Goal: Information Seeking & Learning: Learn about a topic

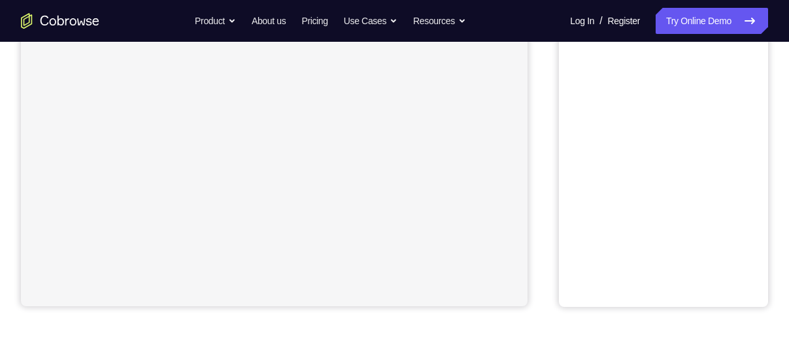
scroll to position [302, 0]
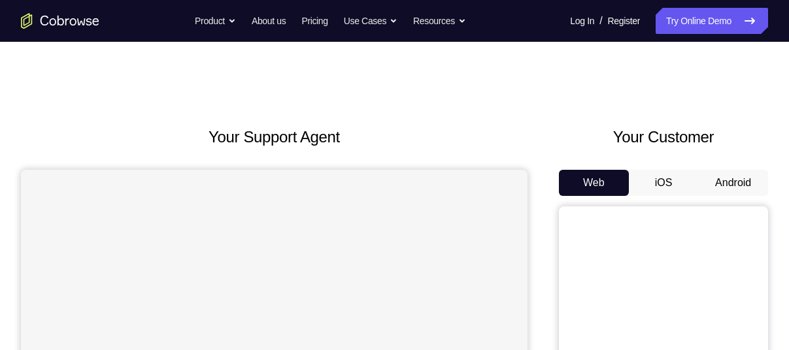
click at [710, 179] on button "Android" at bounding box center [733, 183] width 70 height 26
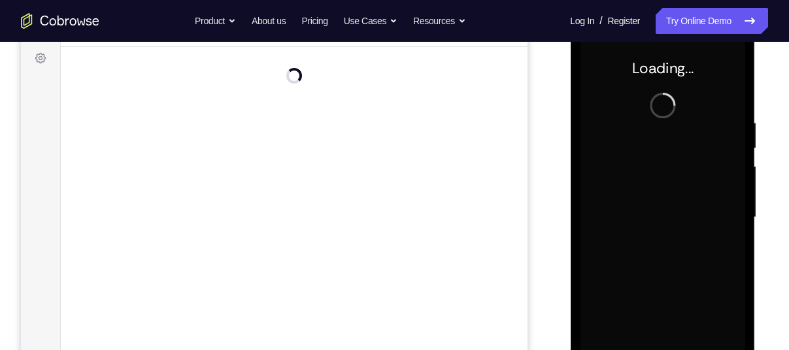
scroll to position [191, 0]
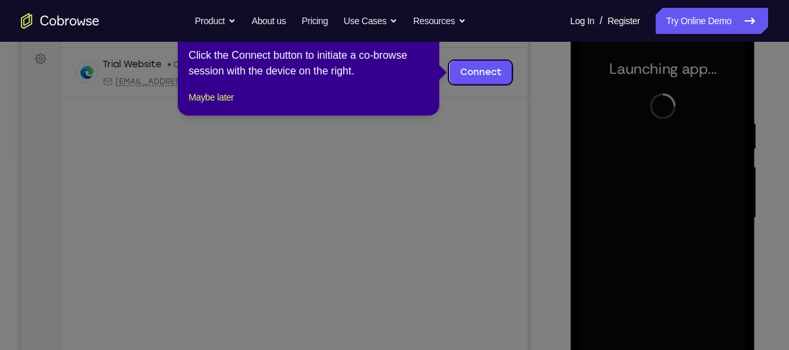
click at [505, 124] on icon at bounding box center [399, 175] width 799 height 350
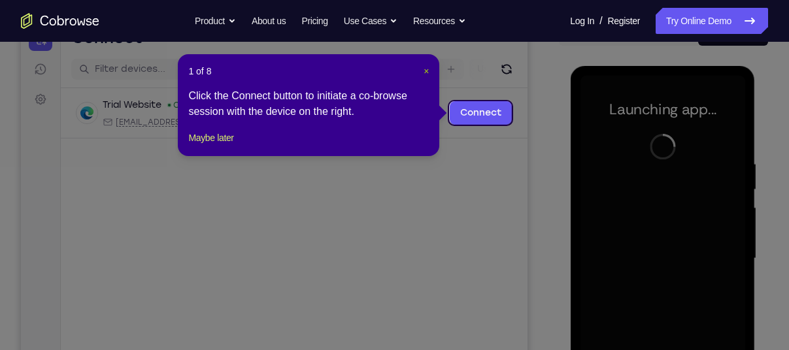
click at [425, 71] on span "×" at bounding box center [425, 71] width 5 height 10
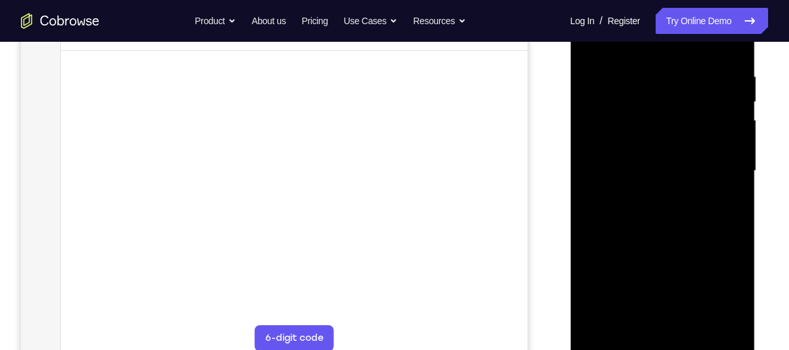
scroll to position [242, 0]
click at [659, 337] on div at bounding box center [662, 167] width 165 height 366
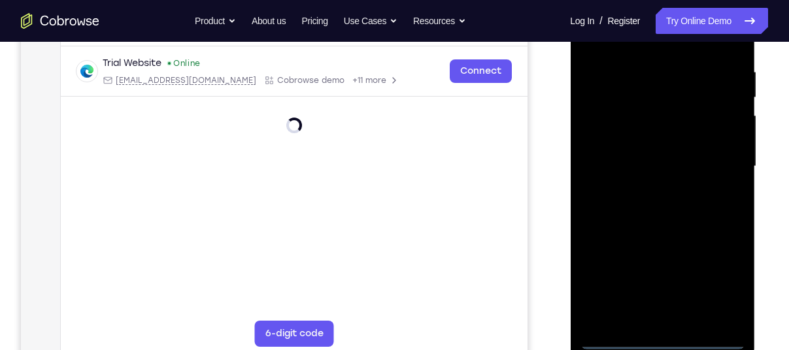
click at [718, 286] on div at bounding box center [662, 167] width 165 height 366
click at [672, 340] on div at bounding box center [662, 167] width 165 height 366
click at [714, 280] on div at bounding box center [662, 167] width 165 height 366
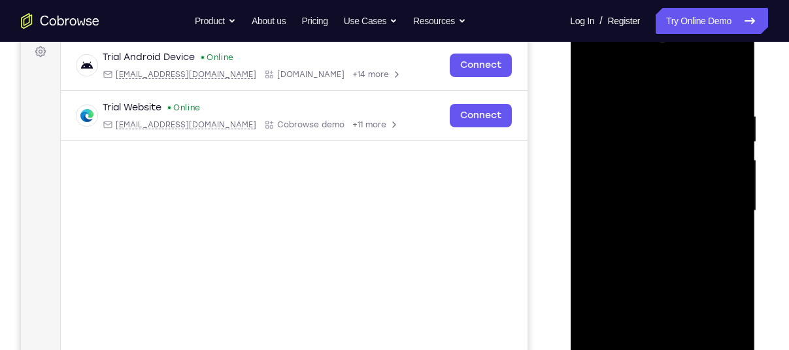
scroll to position [197, 0]
click at [633, 84] on div at bounding box center [662, 212] width 165 height 366
click at [638, 136] on div at bounding box center [662, 212] width 165 height 366
click at [606, 193] on div at bounding box center [662, 212] width 165 height 366
click at [640, 261] on div at bounding box center [662, 212] width 165 height 366
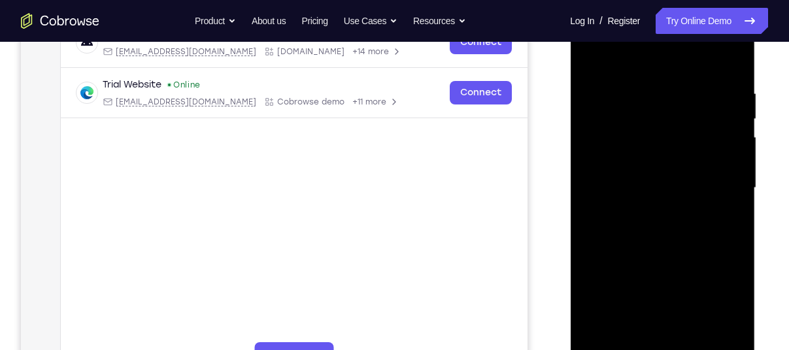
scroll to position [229, 0]
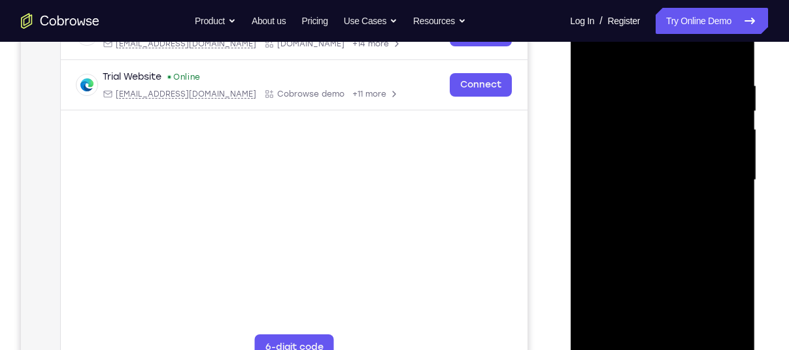
click at [731, 124] on div at bounding box center [662, 180] width 165 height 366
click at [688, 219] on div at bounding box center [662, 180] width 165 height 366
click at [672, 48] on div at bounding box center [662, 180] width 165 height 366
click at [656, 49] on div at bounding box center [662, 180] width 165 height 366
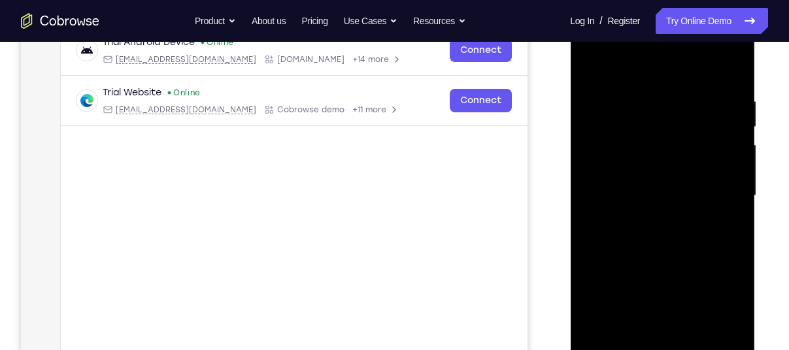
click at [657, 63] on div at bounding box center [662, 196] width 165 height 366
click at [650, 208] on div at bounding box center [662, 196] width 165 height 366
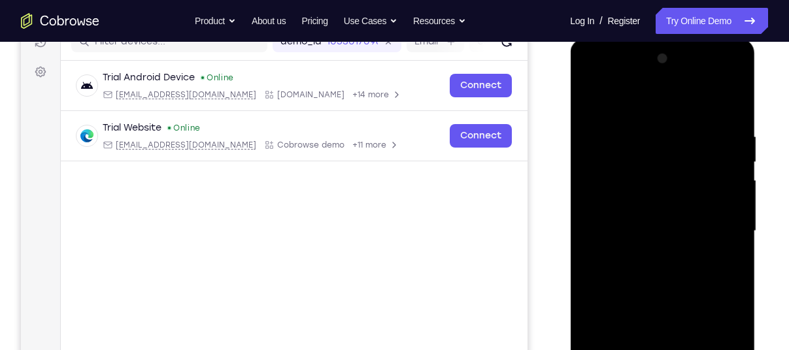
scroll to position [167, 0]
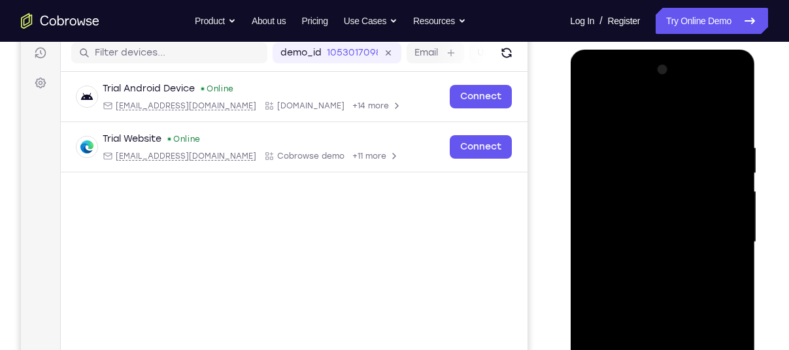
click at [642, 110] on div at bounding box center [662, 242] width 165 height 366
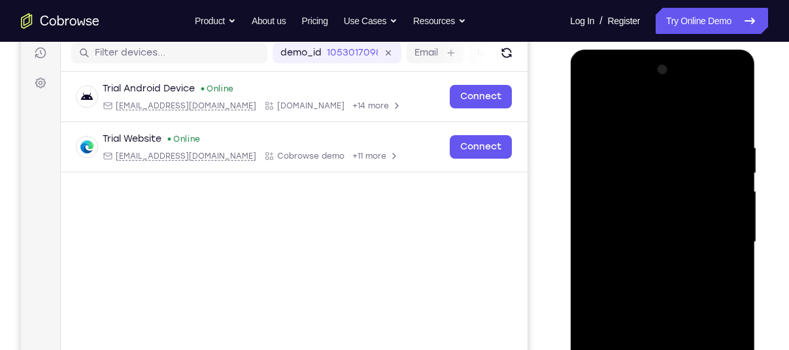
click at [642, 110] on div at bounding box center [662, 242] width 165 height 366
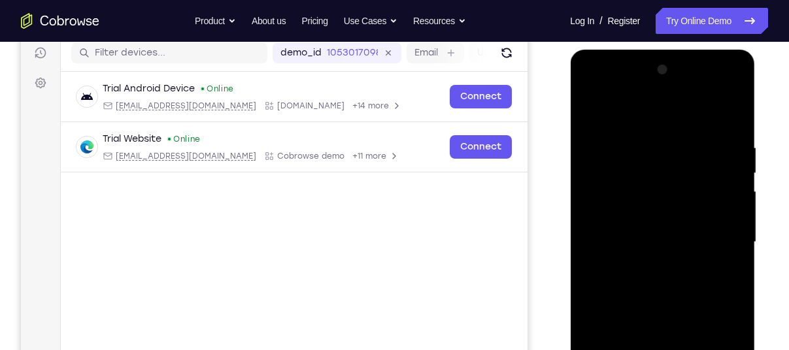
click at [642, 110] on div at bounding box center [662, 242] width 165 height 366
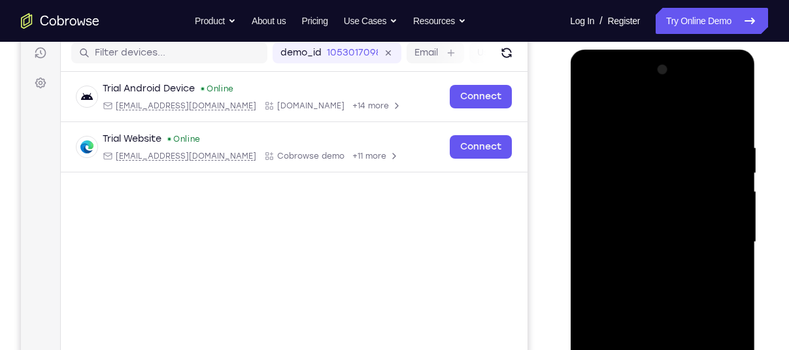
click at [642, 110] on div at bounding box center [662, 242] width 165 height 366
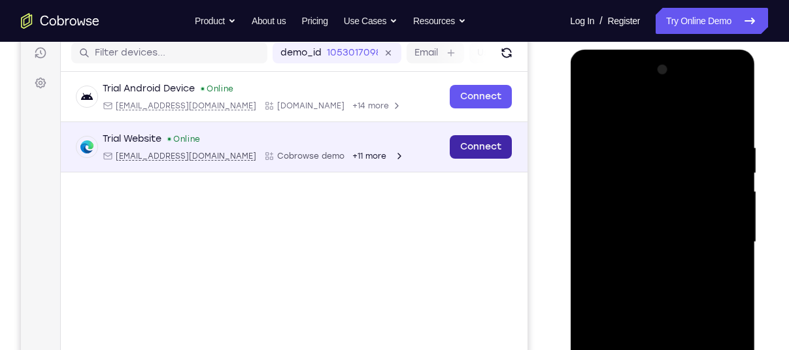
click at [480, 147] on link "Connect" at bounding box center [481, 147] width 62 height 24
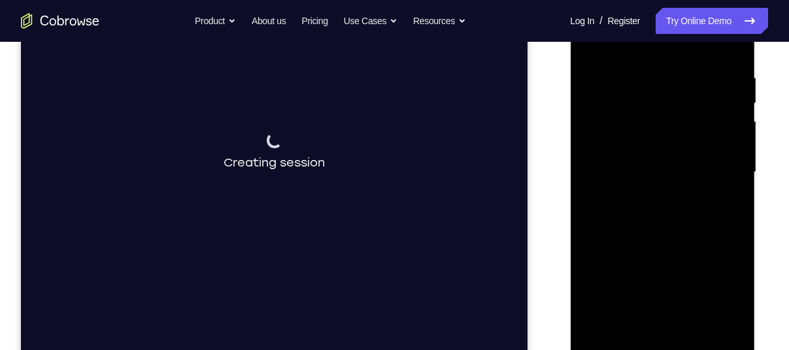
scroll to position [237, 0]
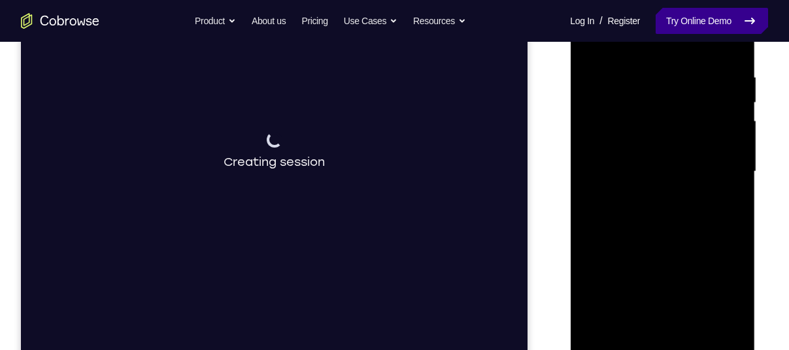
click at [690, 20] on link "Try Online Demo" at bounding box center [711, 21] width 112 height 26
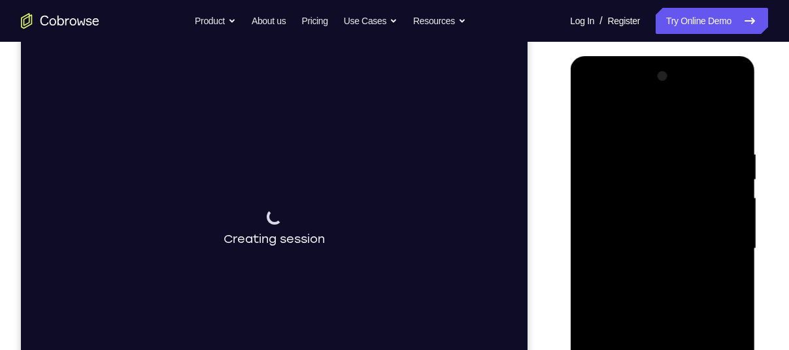
scroll to position [146, 0]
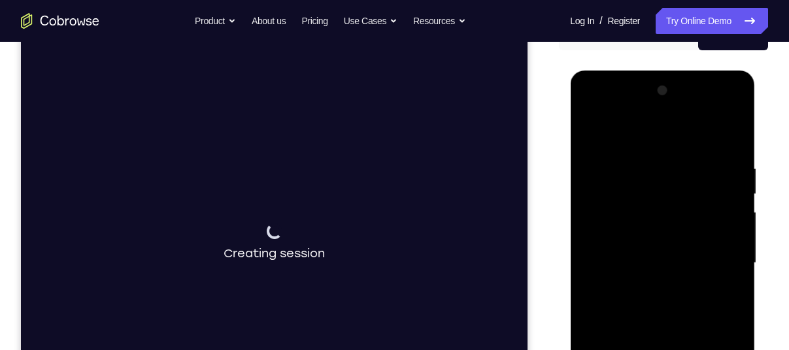
click at [667, 129] on div at bounding box center [662, 263] width 165 height 366
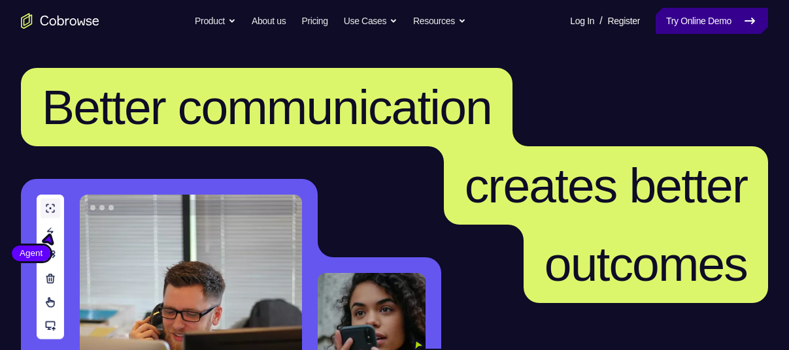
click at [697, 31] on link "Try Online Demo" at bounding box center [711, 21] width 112 height 26
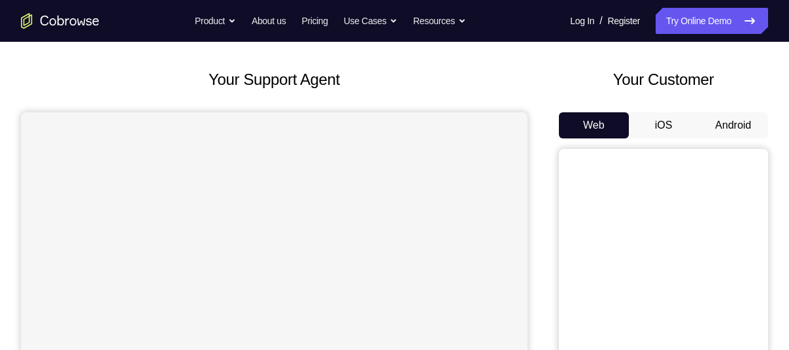
click at [741, 134] on button "Android" at bounding box center [733, 125] width 70 height 26
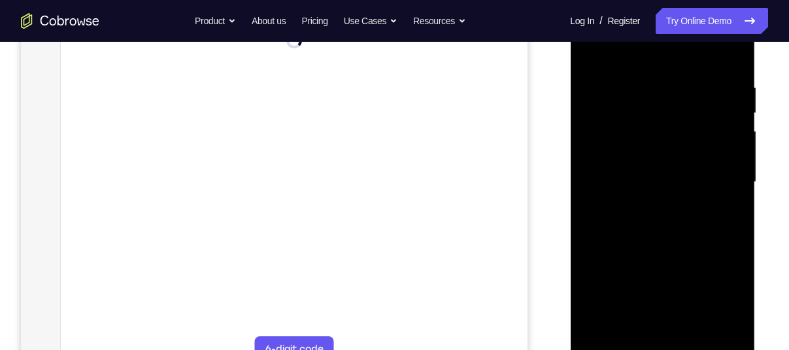
scroll to position [246, 0]
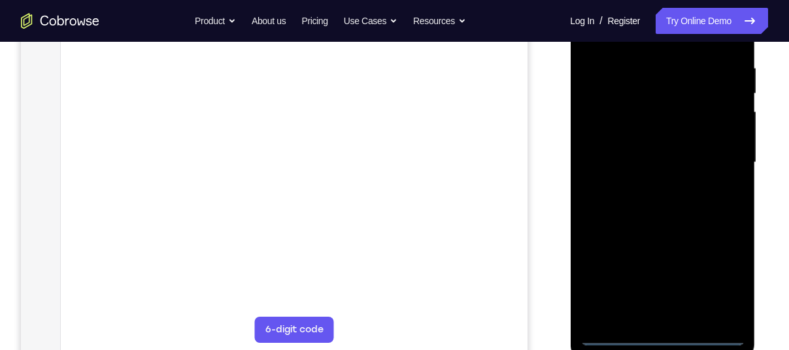
click at [659, 341] on div at bounding box center [662, 163] width 165 height 366
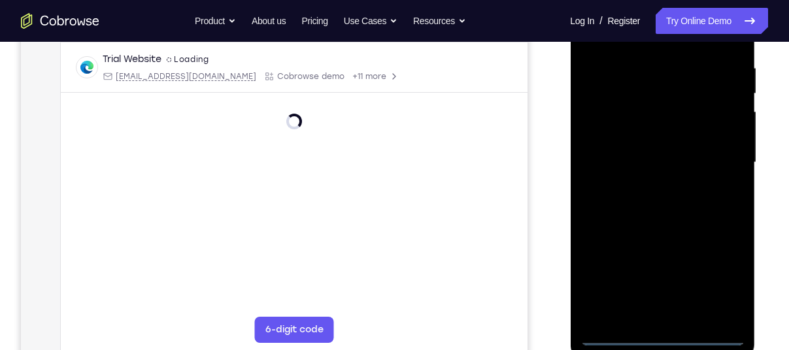
click at [665, 331] on div at bounding box center [662, 163] width 165 height 366
click at [716, 279] on div at bounding box center [662, 163] width 165 height 366
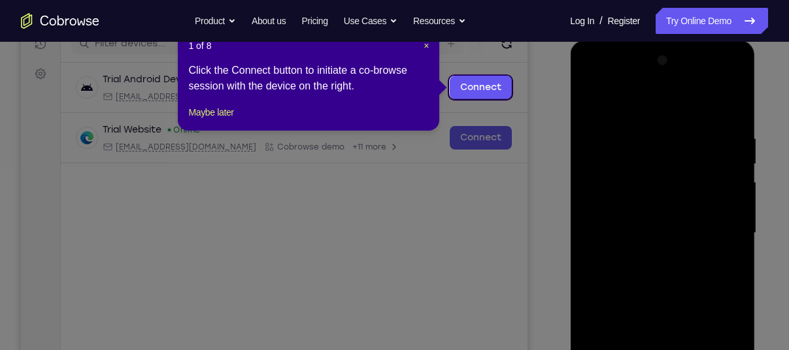
scroll to position [171, 0]
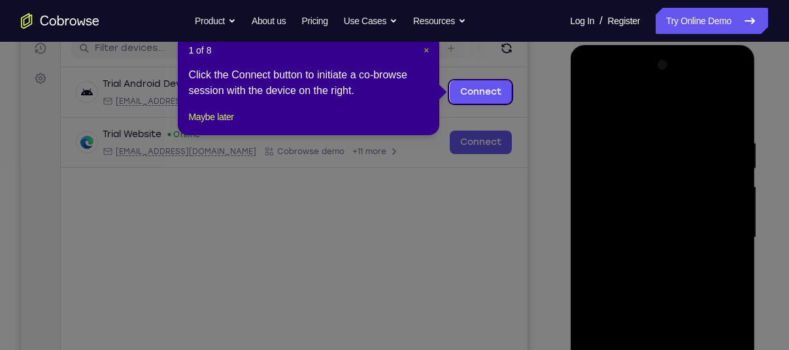
click at [424, 48] on span "×" at bounding box center [425, 50] width 5 height 10
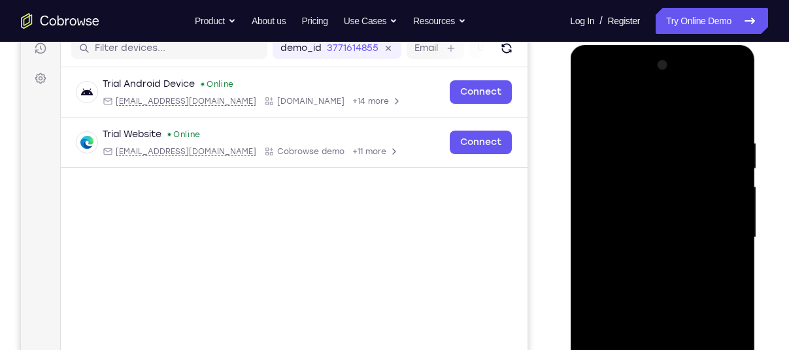
click at [594, 86] on div at bounding box center [662, 238] width 165 height 366
click at [676, 168] on div at bounding box center [662, 238] width 165 height 366
click at [615, 201] on div at bounding box center [662, 238] width 165 height 366
click at [631, 286] on div at bounding box center [662, 238] width 165 height 366
drag, startPoint x: 659, startPoint y: 110, endPoint x: 714, endPoint y: 162, distance: 76.3
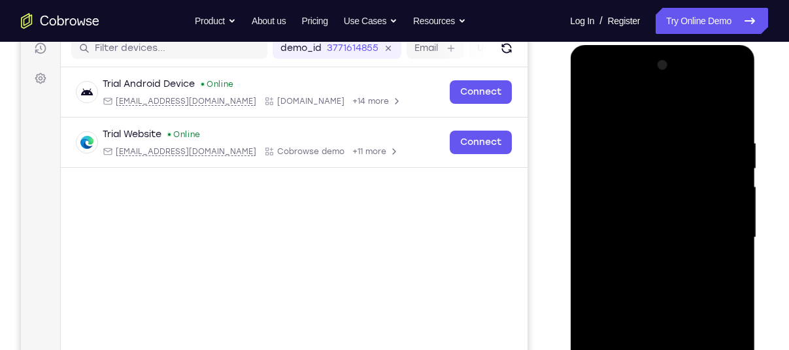
click at [714, 162] on div at bounding box center [662, 238] width 165 height 366
drag, startPoint x: 708, startPoint y: 245, endPoint x: 723, endPoint y: 263, distance: 23.7
drag, startPoint x: 723, startPoint y: 263, endPoint x: 747, endPoint y: 279, distance: 28.8
click at [747, 279] on div at bounding box center [662, 240] width 185 height 390
drag, startPoint x: 158, startPoint y: 230, endPoint x: 766, endPoint y: 293, distance: 611.7
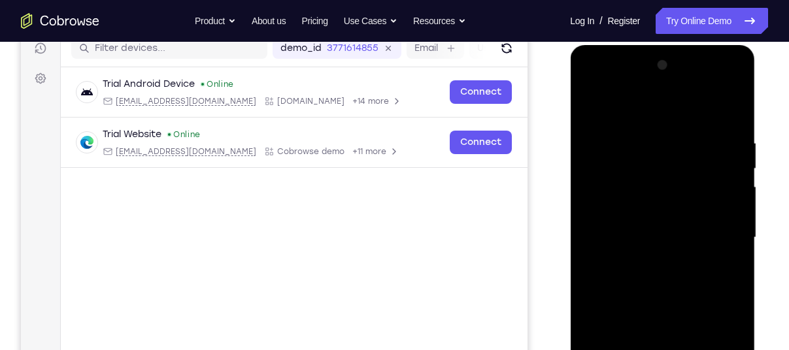
click at [766, 293] on div at bounding box center [663, 236] width 209 height 402
click at [699, 277] on div at bounding box center [662, 238] width 165 height 366
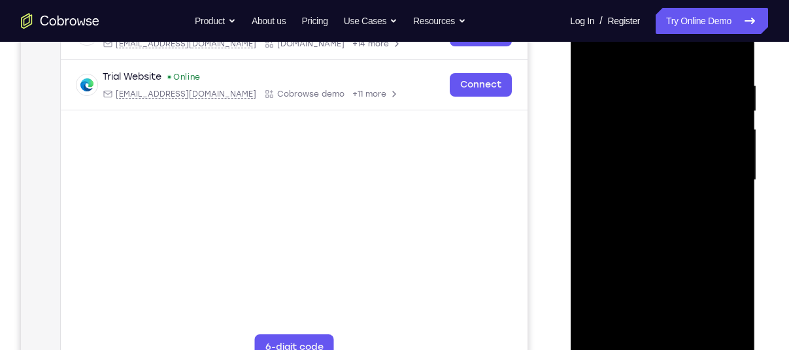
scroll to position [257, 0]
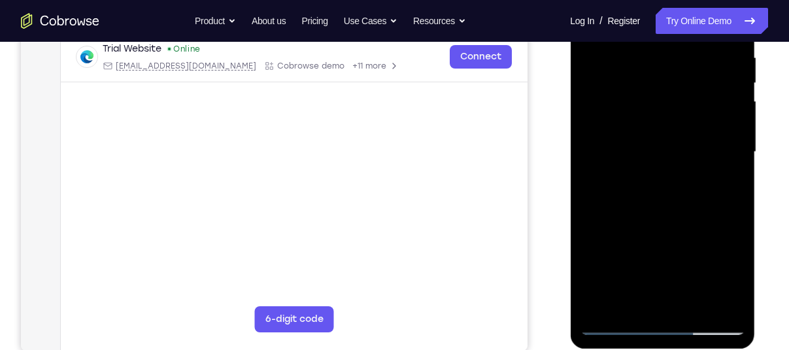
drag, startPoint x: 673, startPoint y: 229, endPoint x: 639, endPoint y: 220, distance: 35.2
drag, startPoint x: 639, startPoint y: 220, endPoint x: 659, endPoint y: 218, distance: 20.4
click at [659, 218] on div at bounding box center [662, 152] width 165 height 366
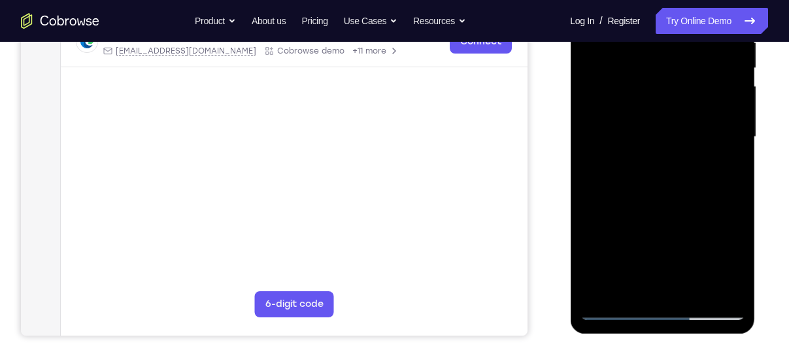
scroll to position [271, 0]
click at [683, 178] on div at bounding box center [662, 138] width 165 height 366
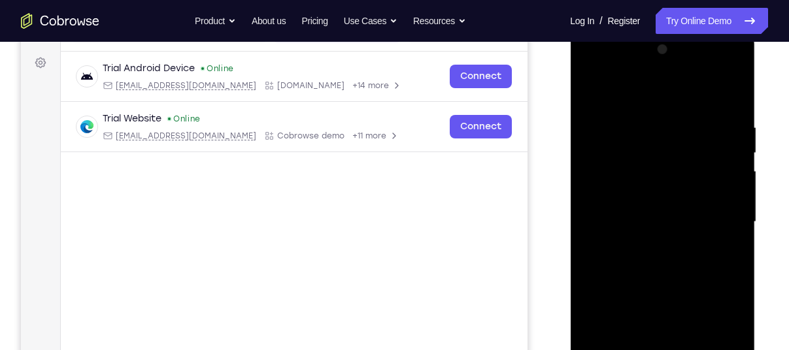
scroll to position [180, 0]
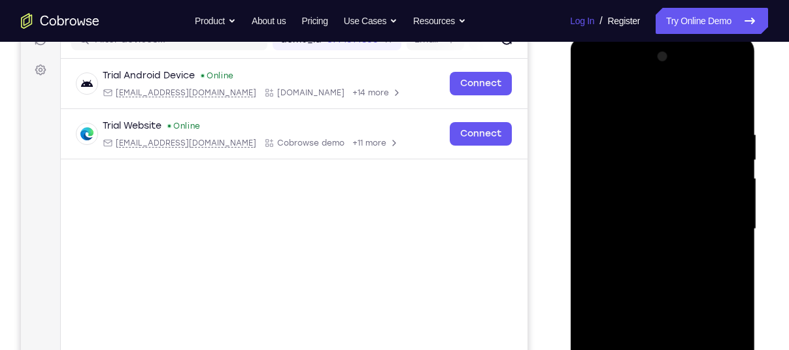
click at [570, 20] on link "Log In" at bounding box center [582, 21] width 24 height 26
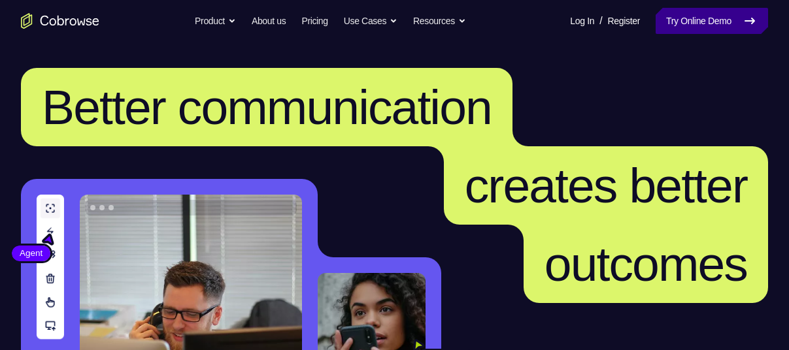
click at [680, 20] on link "Try Online Demo" at bounding box center [711, 21] width 112 height 26
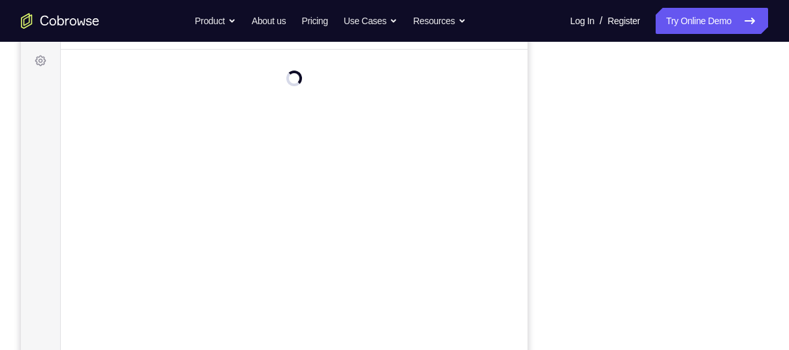
scroll to position [176, 0]
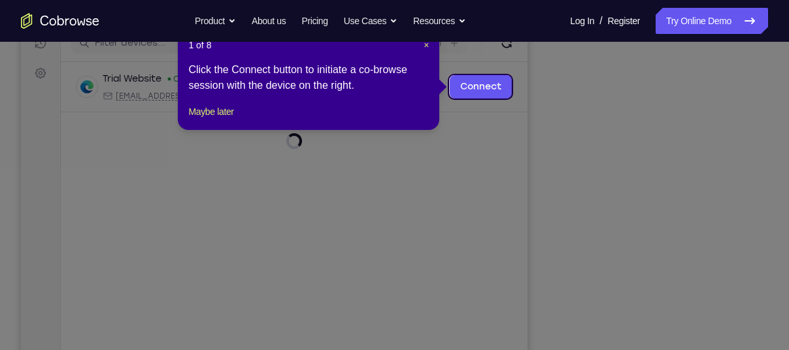
click at [642, 80] on icon at bounding box center [399, 175] width 799 height 350
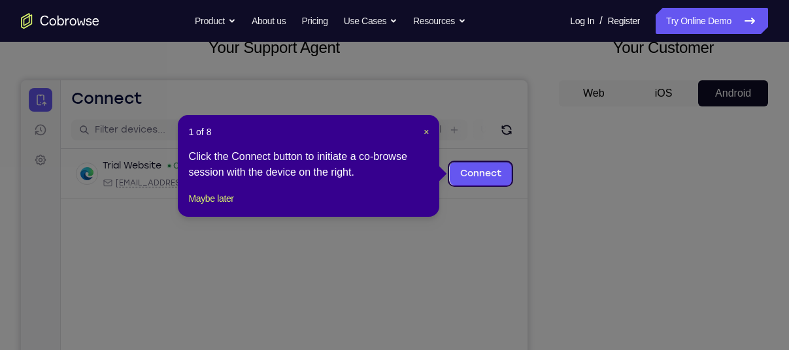
scroll to position [89, 0]
click at [425, 129] on span "×" at bounding box center [425, 132] width 5 height 10
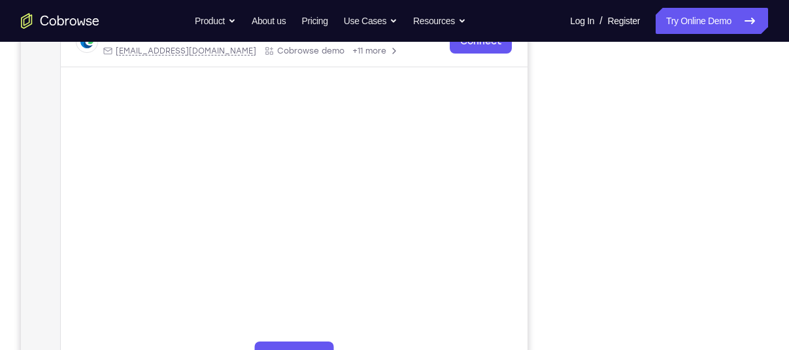
scroll to position [224, 0]
click at [528, 96] on div "Your Support Agent Your Customer Web iOS Android" at bounding box center [394, 143] width 747 height 483
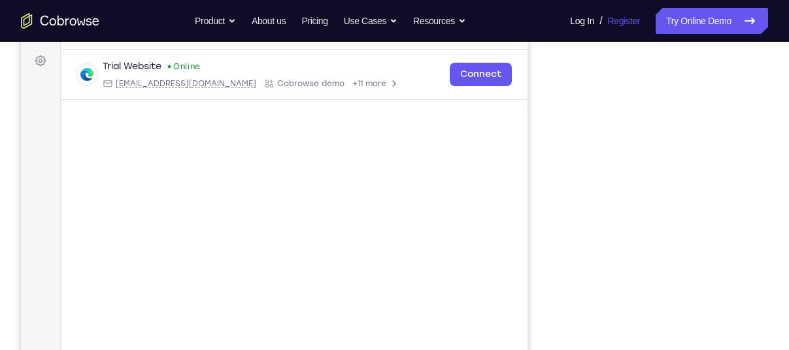
scroll to position [188, 0]
